Goal: Task Accomplishment & Management: Complete application form

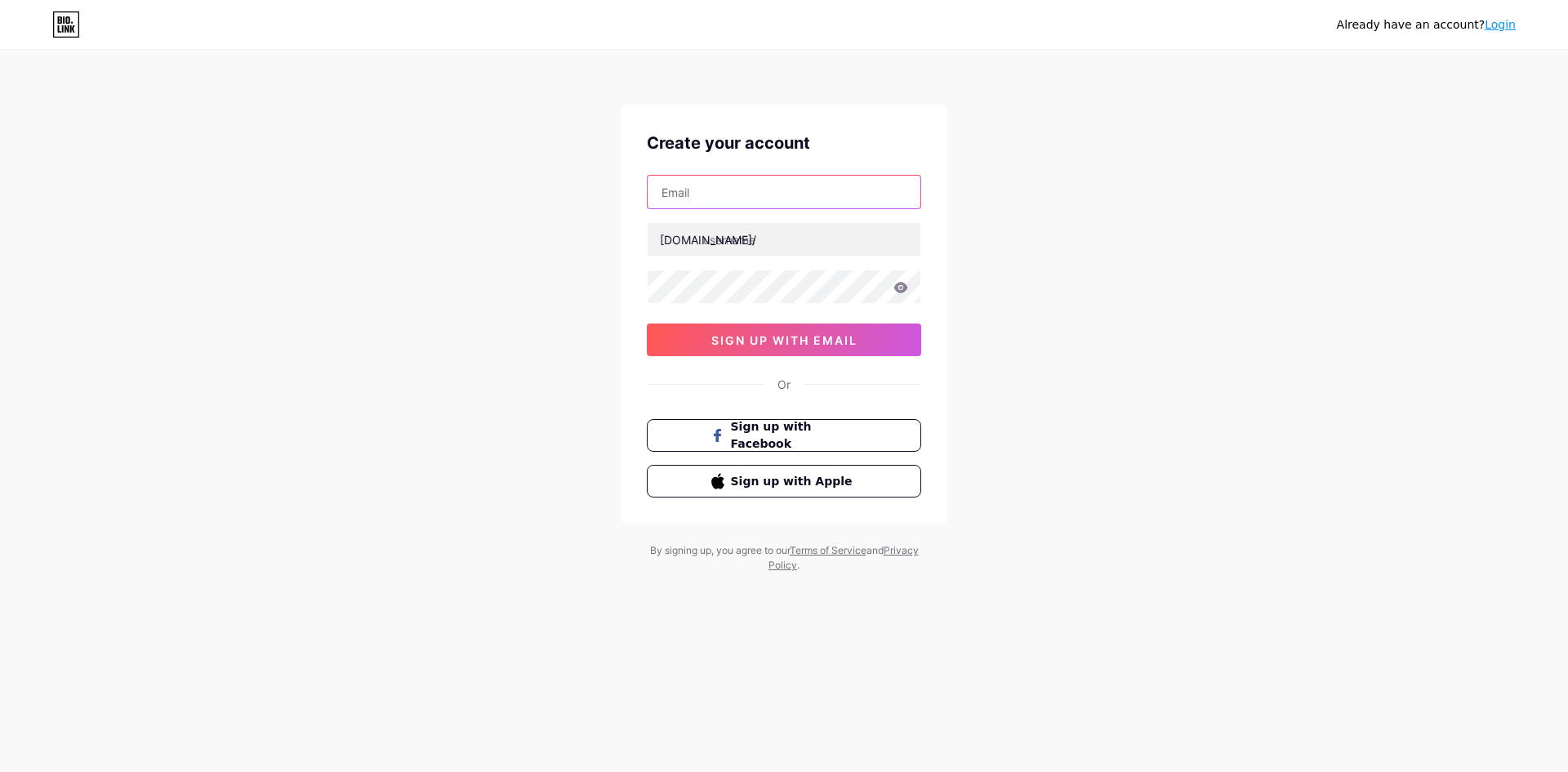
click at [707, 196] on input "text" at bounding box center [784, 192] width 273 height 33
type input "[EMAIL_ADDRESS][DOMAIN_NAME]"
click at [765, 243] on input "text" at bounding box center [784, 239] width 273 height 33
type input "pasang178_login"
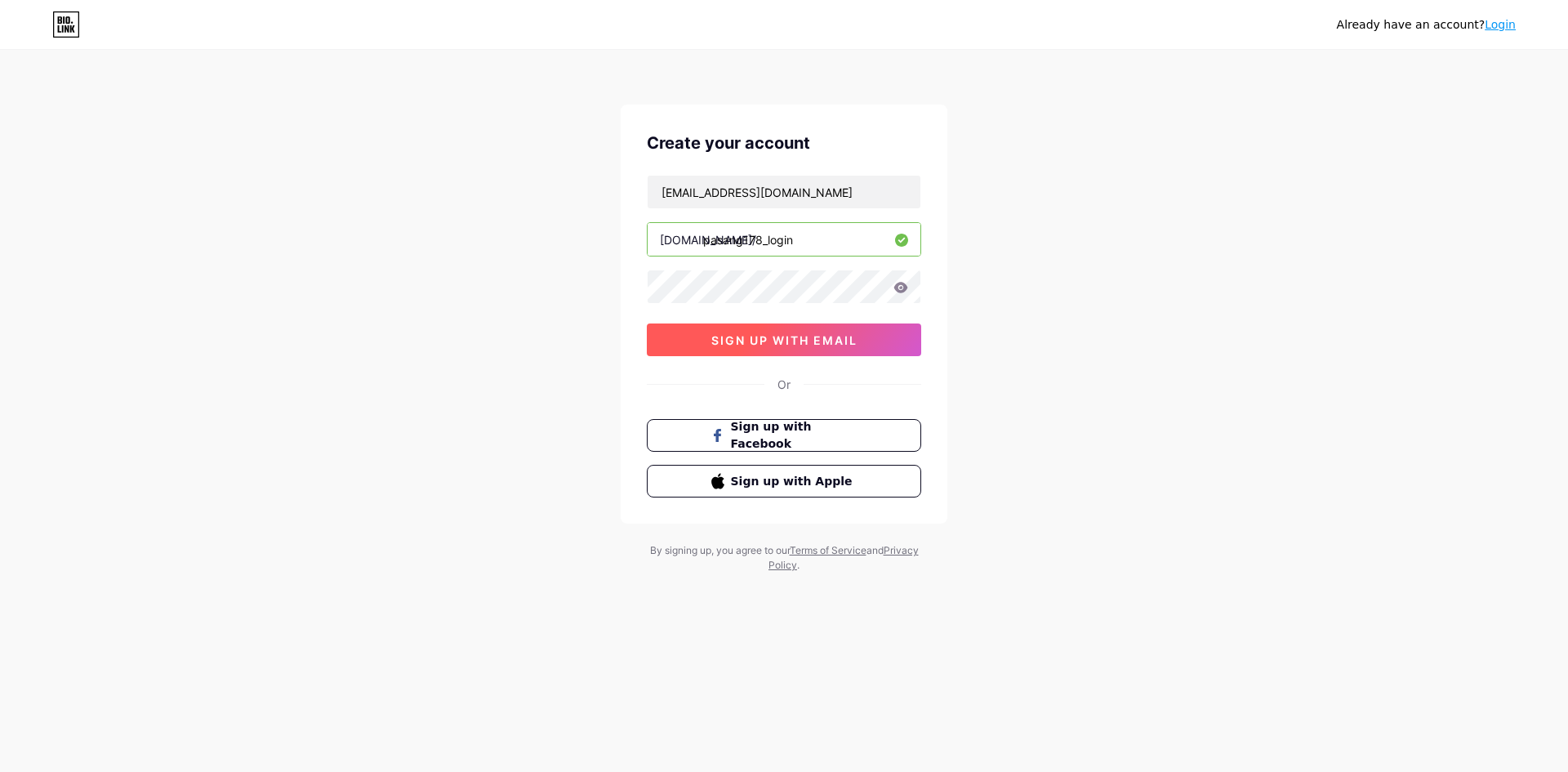
click at [829, 340] on span "sign up with email" at bounding box center [784, 340] width 146 height 14
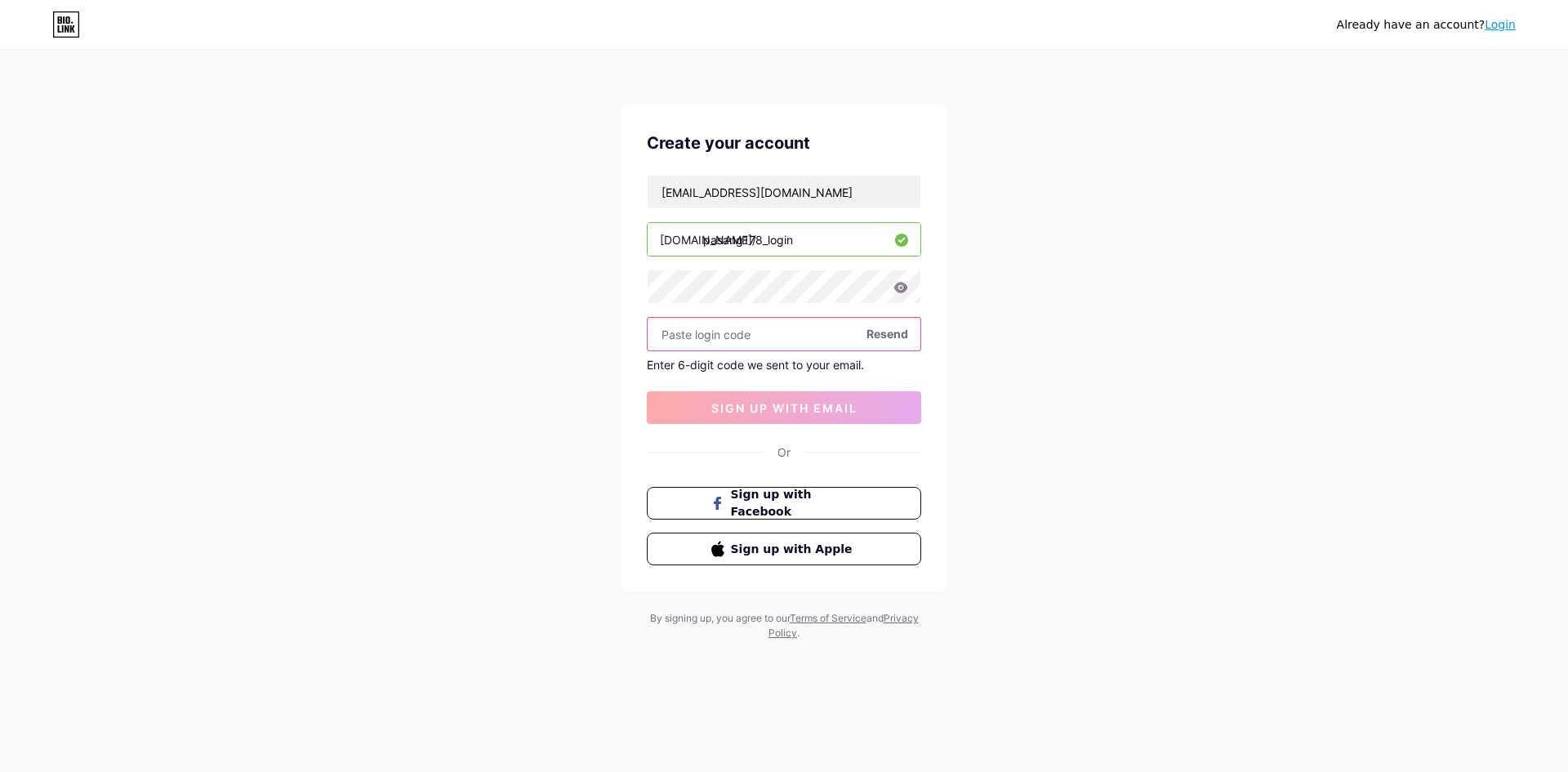
paste input "254107"
type input "254107"
click at [796, 416] on button "sign up with email" at bounding box center [784, 407] width 275 height 33
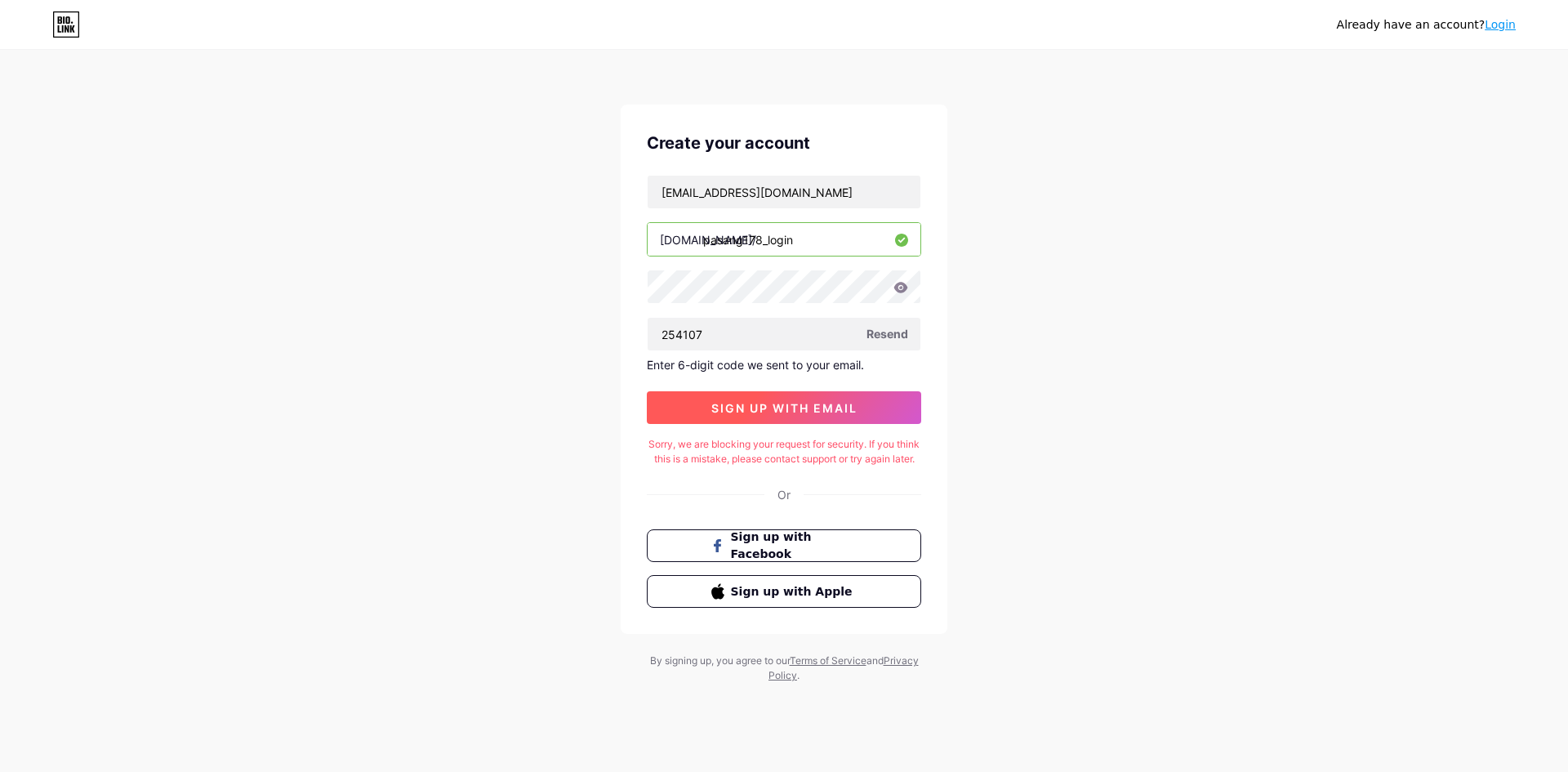
click at [784, 407] on span "sign up with email" at bounding box center [784, 407] width 146 height 14
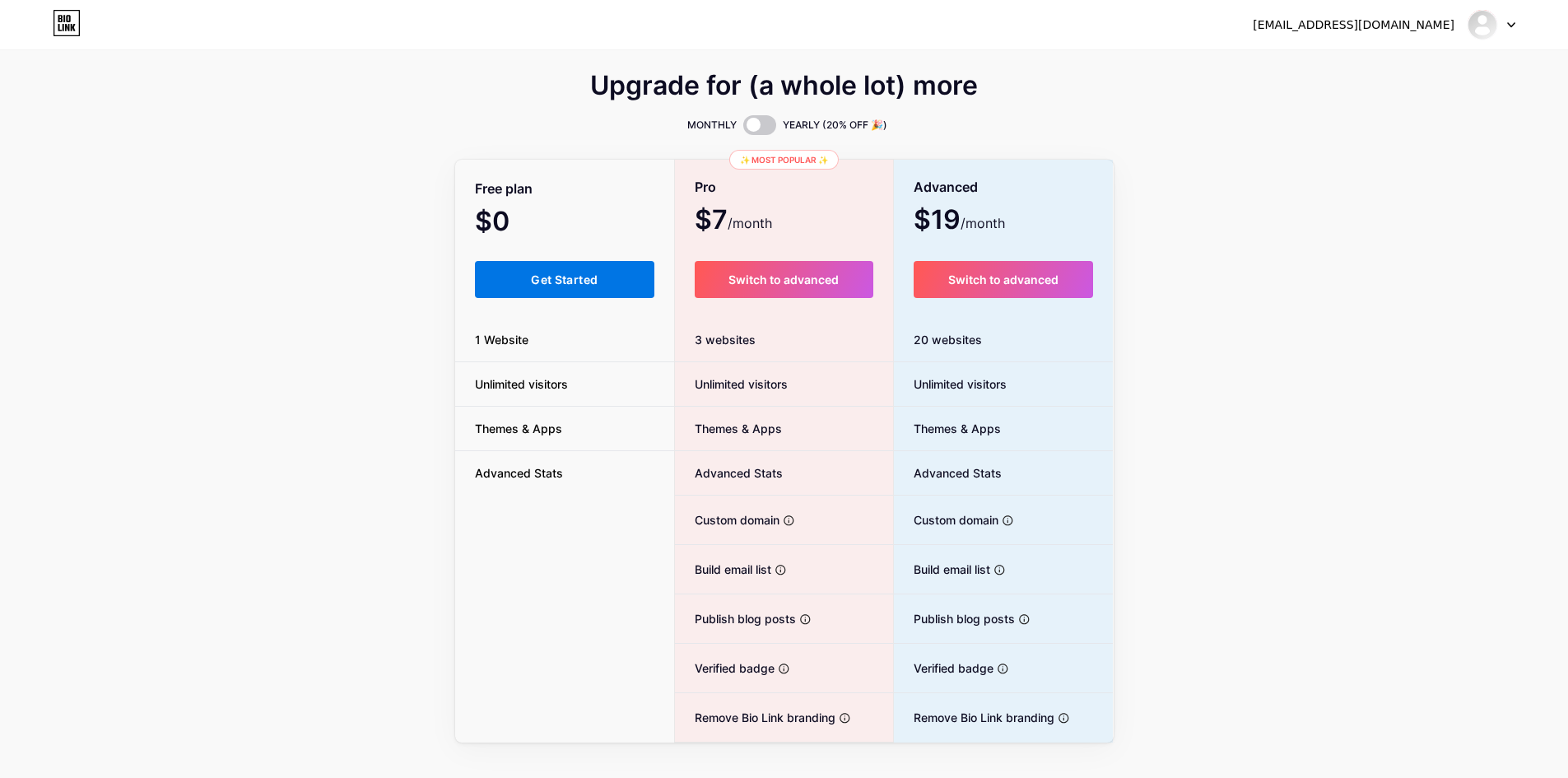
click at [578, 288] on button "Get Started" at bounding box center [565, 279] width 180 height 37
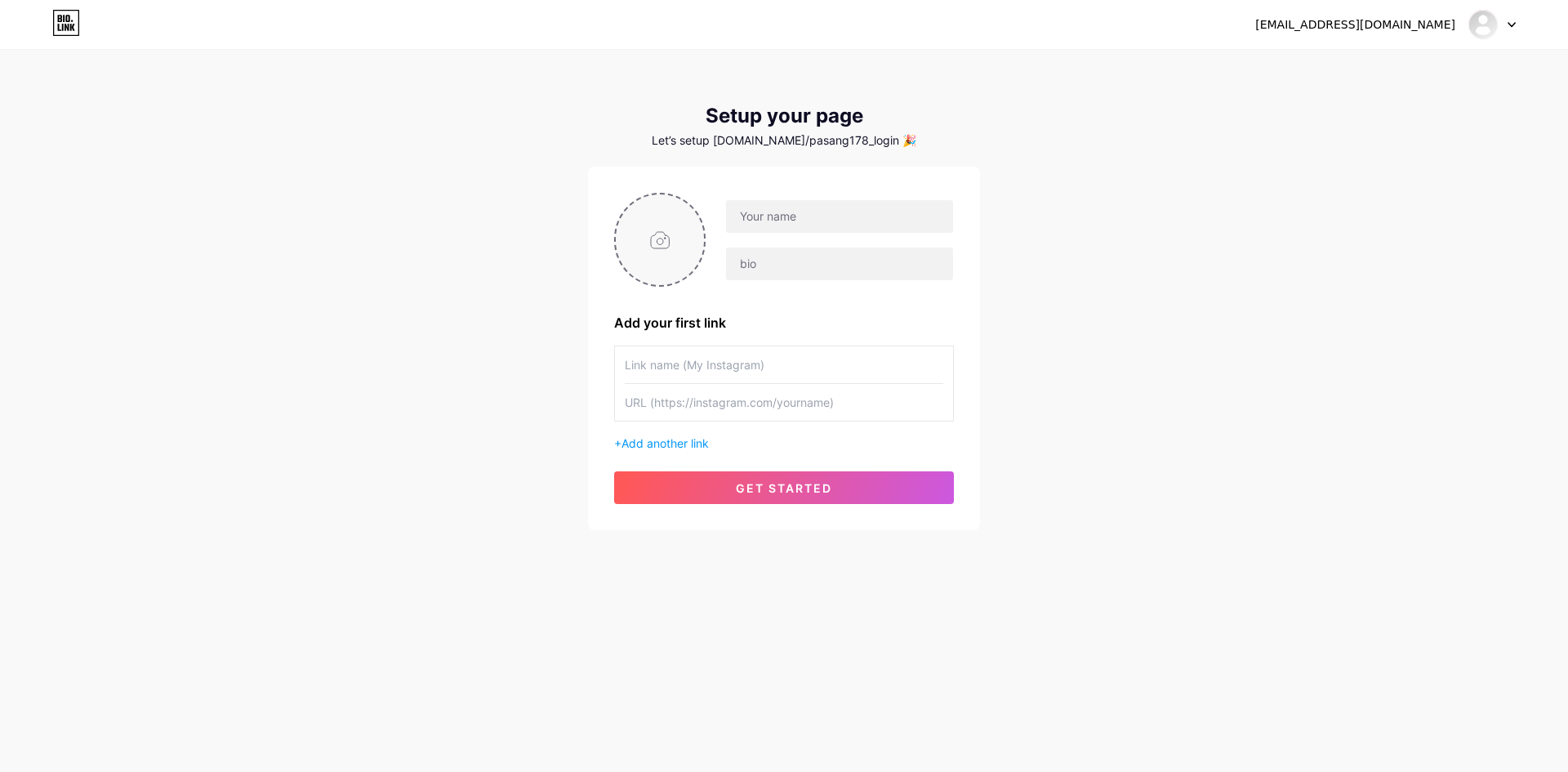
click at [675, 243] on input "file" at bounding box center [660, 240] width 88 height 91
type input "C:\fakepath\faviconpasang178.png"
click at [780, 216] on input "text" at bounding box center [839, 217] width 227 height 33
type input "PASANG178 LOGIN"
click at [864, 267] on input "text" at bounding box center [839, 264] width 227 height 33
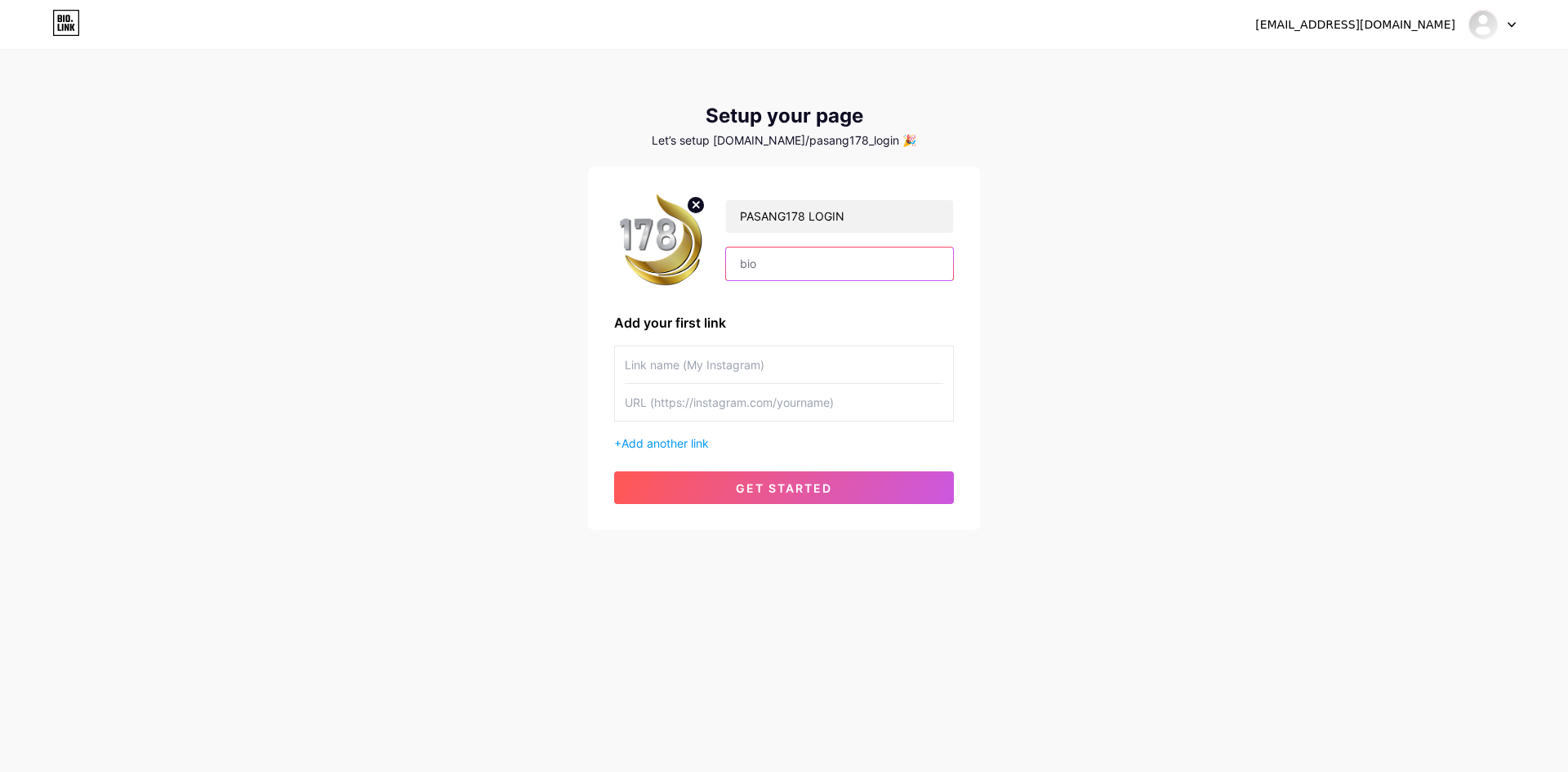
paste input "Pasang178 adalah kumpulan situs Togel terlengkap [PERSON_NAME] terbaru saat ini"
type input "Pasang178 adalah kumpulan situs Togel terlengkap [PERSON_NAME] terbaru saat ini"
click at [766, 371] on input "text" at bounding box center [784, 365] width 318 height 37
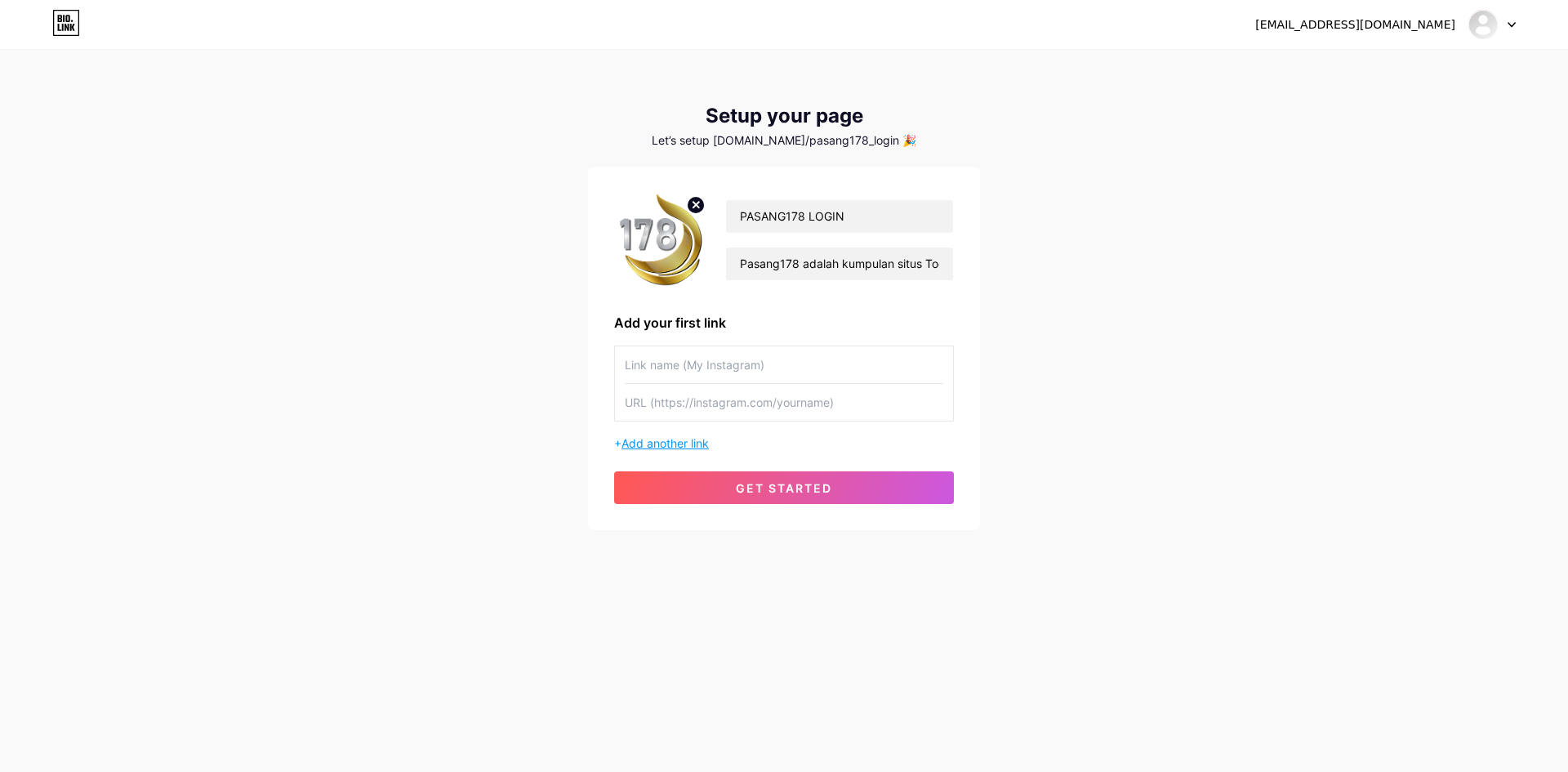
click at [680, 447] on span "Add another link" at bounding box center [665, 443] width 87 height 14
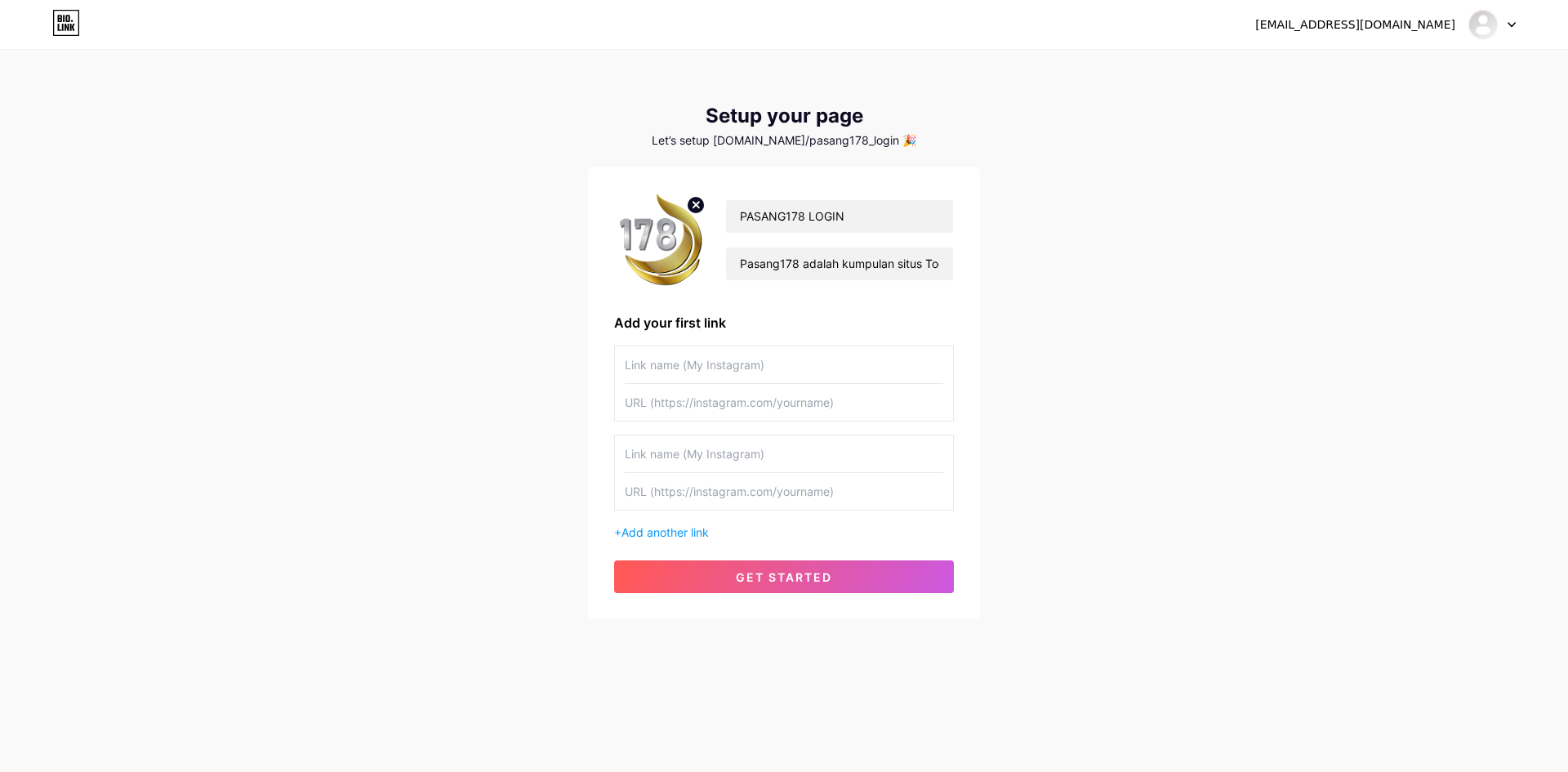
click at [684, 450] on input "text" at bounding box center [784, 454] width 318 height 37
type input "DAFTAR"
click at [664, 505] on input "text" at bounding box center [784, 491] width 318 height 37
paste input "[URL][DOMAIN_NAME]"
type input "[URL][DOMAIN_NAME]"
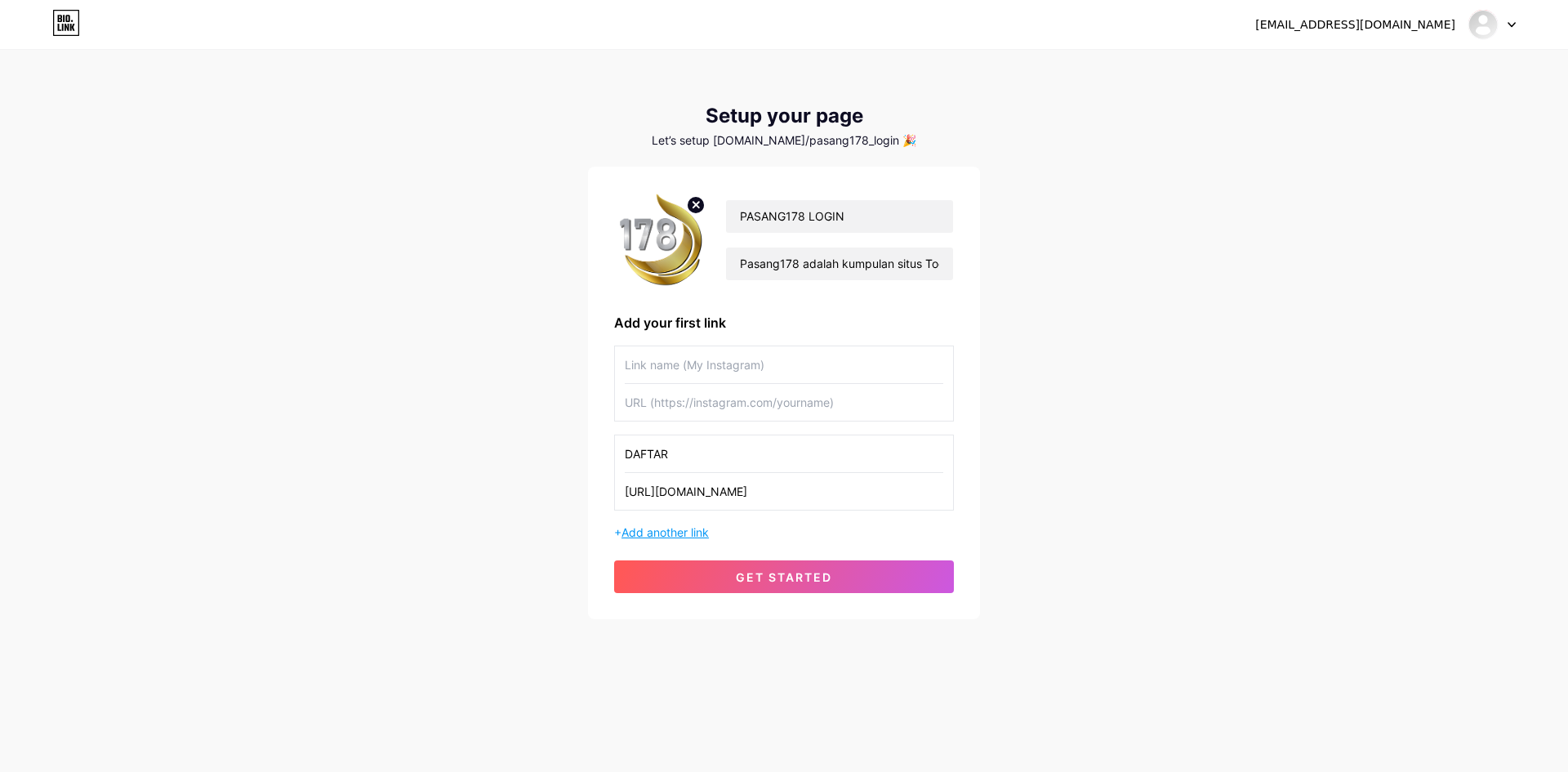
click at [690, 537] on span "Add another link" at bounding box center [665, 532] width 87 height 14
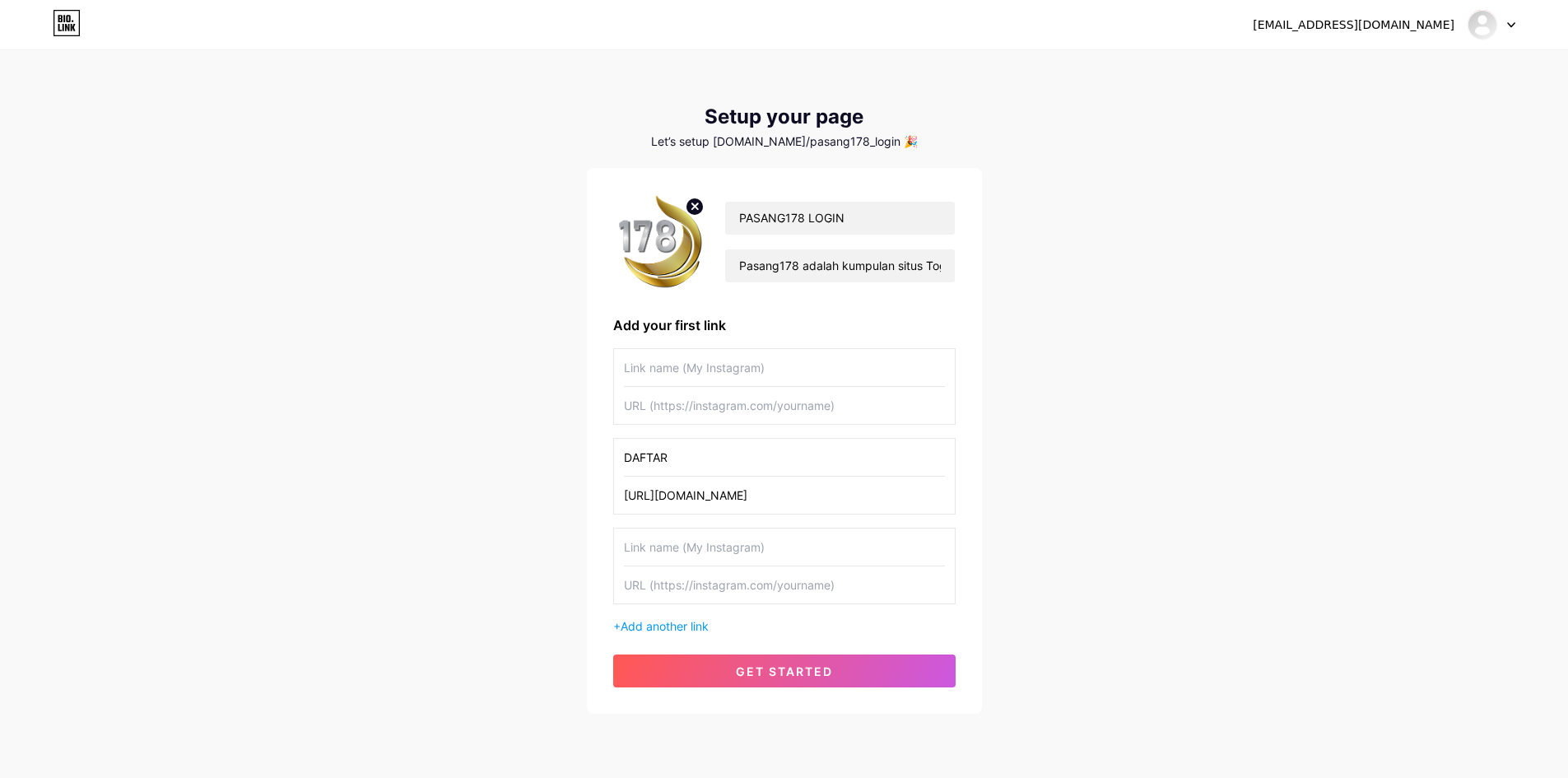
click at [688, 461] on input "DAFTAR" at bounding box center [785, 457] width 321 height 37
click at [703, 567] on input "text" at bounding box center [785, 584] width 321 height 37
paste input "[URL][DOMAIN_NAME]"
type input "[URL][DOMAIN_NAME]"
drag, startPoint x: 697, startPoint y: 546, endPoint x: 758, endPoint y: 491, distance: 82.1
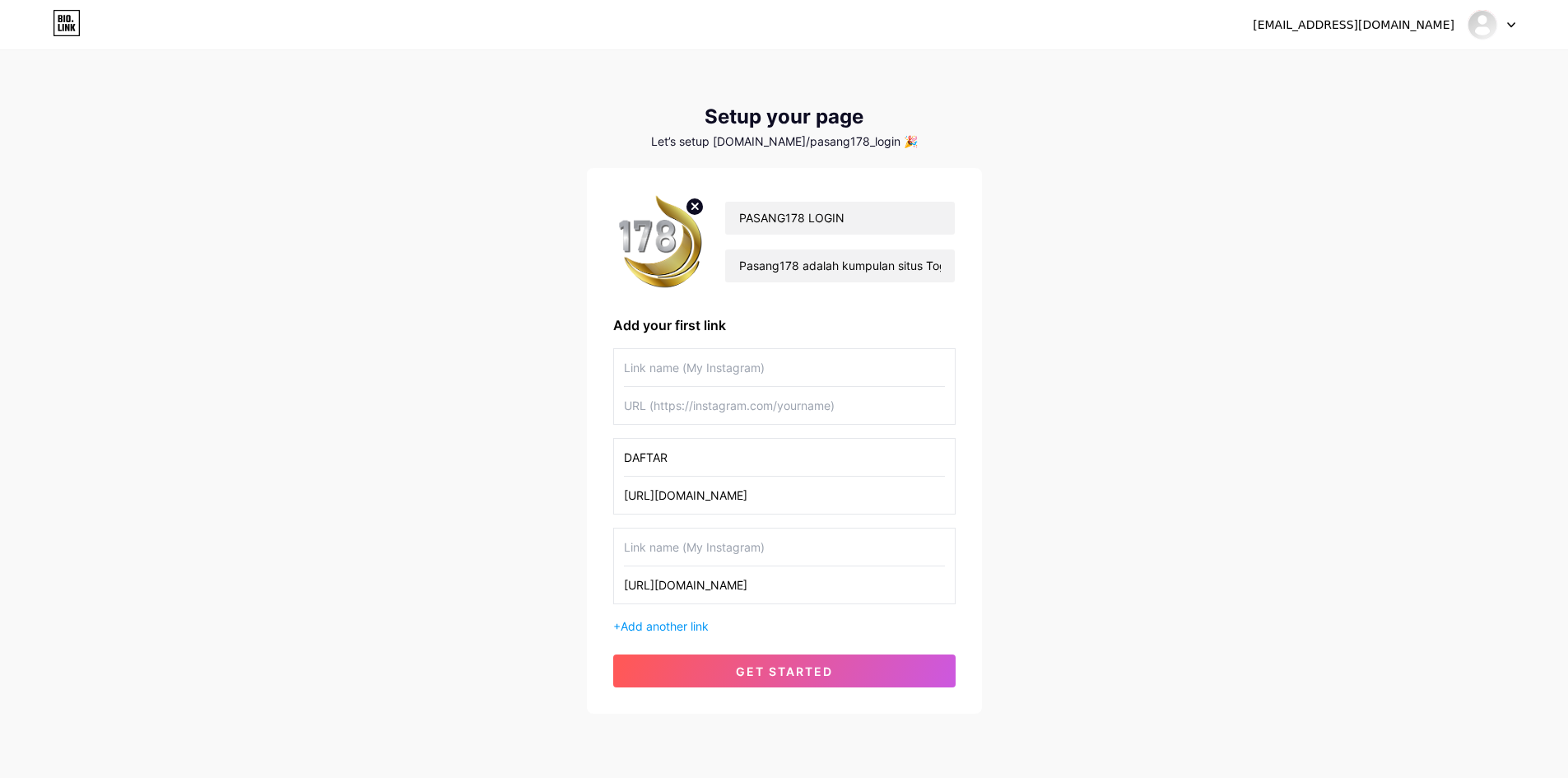
click at [697, 545] on input "text" at bounding box center [785, 547] width 321 height 37
type input "LOGIN"
click at [878, 673] on button "get started" at bounding box center [785, 671] width 343 height 33
type input "DAFTAR"
type input "[URL][DOMAIN_NAME]"
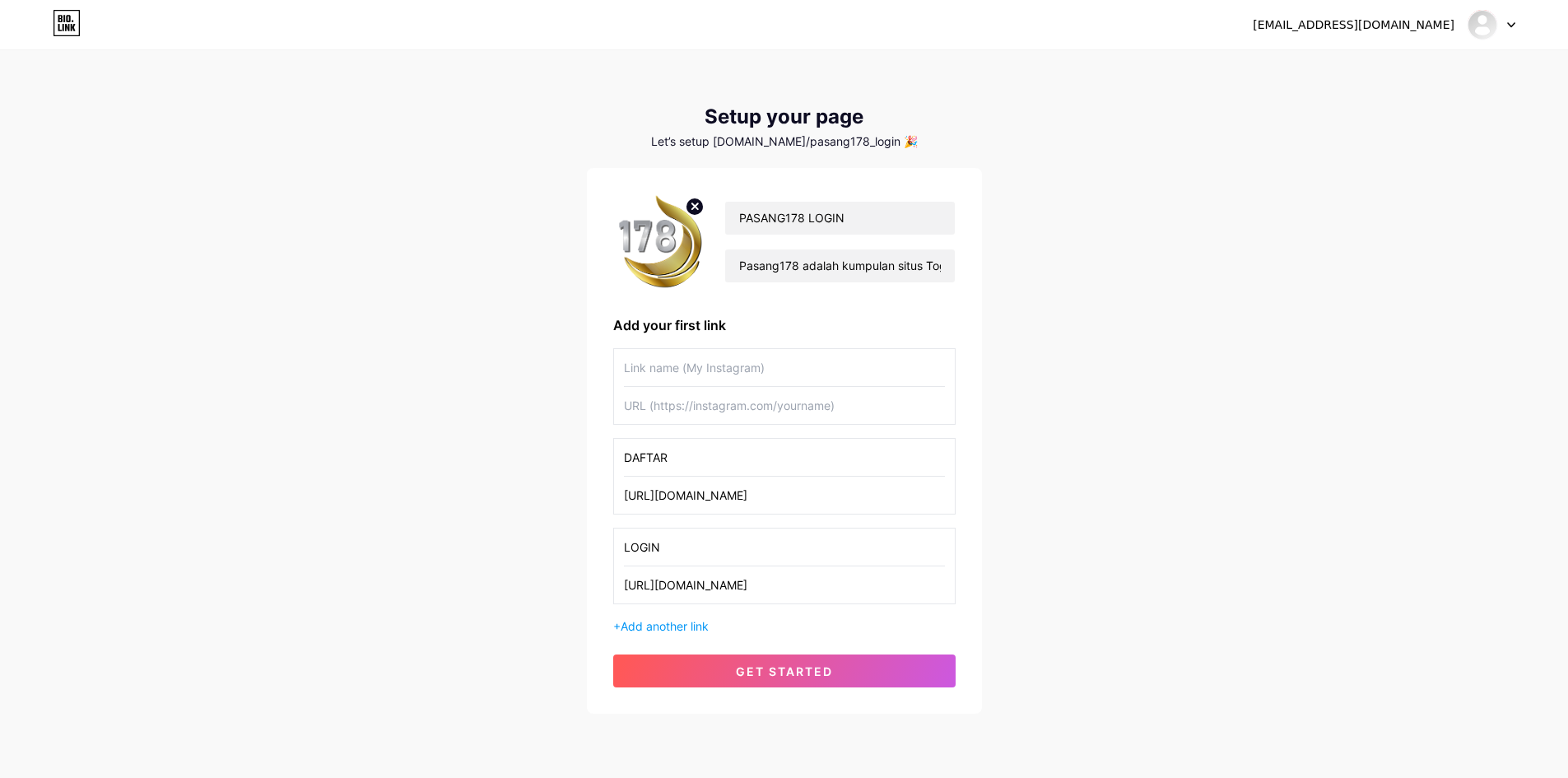
type input "LOGIN"
